Goal: Task Accomplishment & Management: Manage account settings

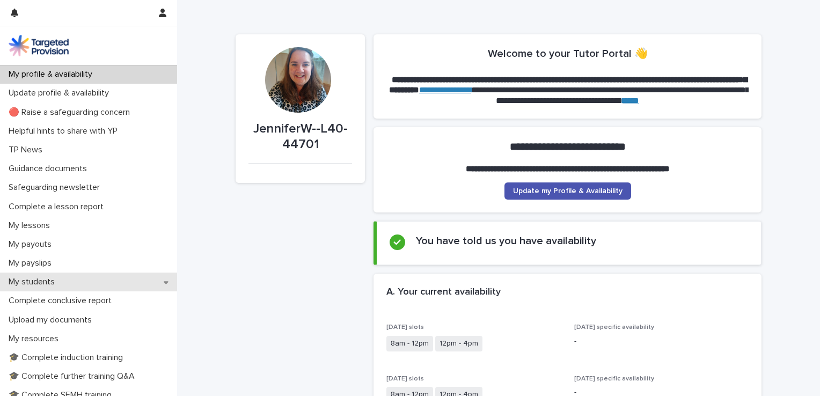
click at [42, 280] on p "My students" at bounding box center [33, 282] width 59 height 10
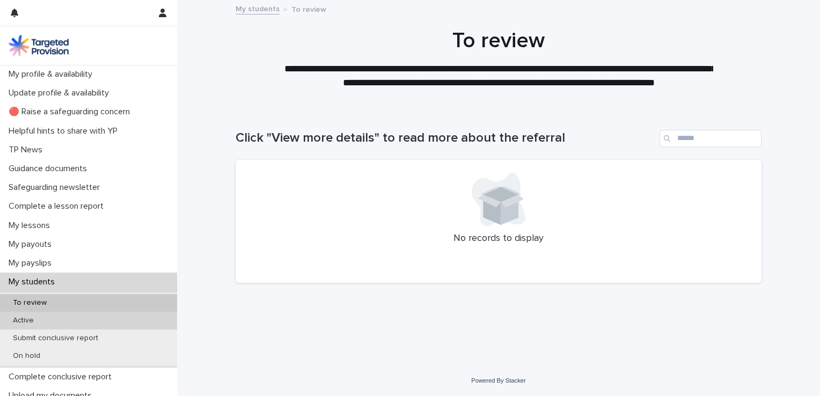
click at [46, 325] on div "Active" at bounding box center [88, 321] width 177 height 18
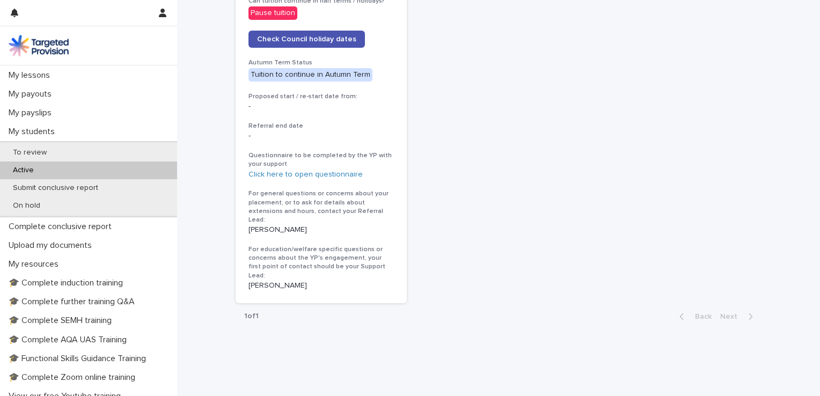
scroll to position [105, 0]
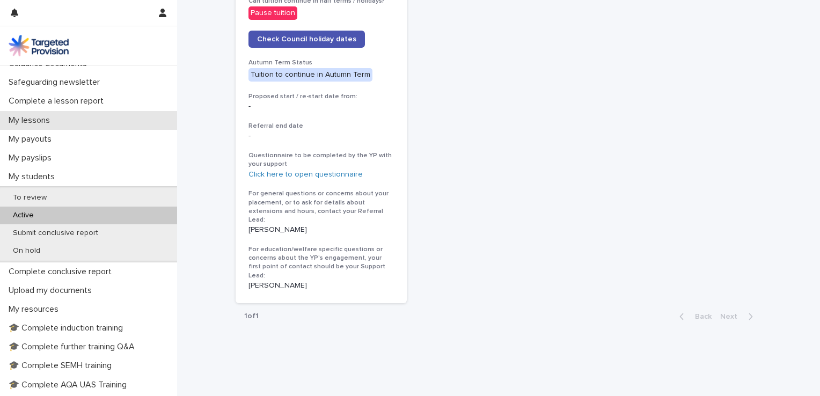
click at [33, 125] on p "My lessons" at bounding box center [31, 120] width 54 height 10
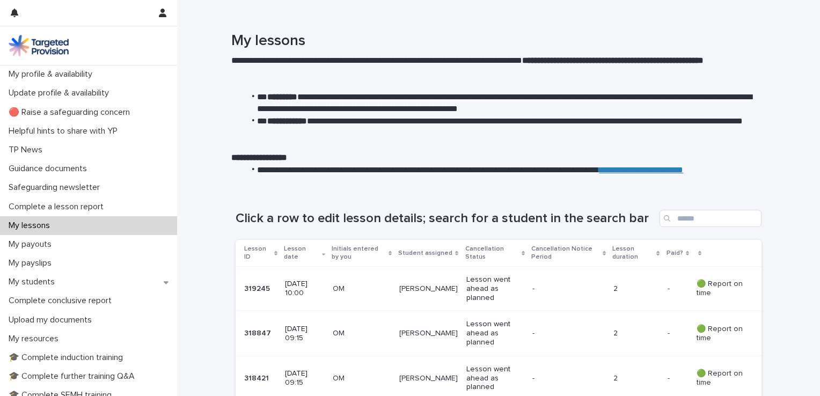
click at [469, 291] on p "Lesson went ahead as planned" at bounding box center [494, 288] width 57 height 27
